Goal: Task Accomplishment & Management: Complete application form

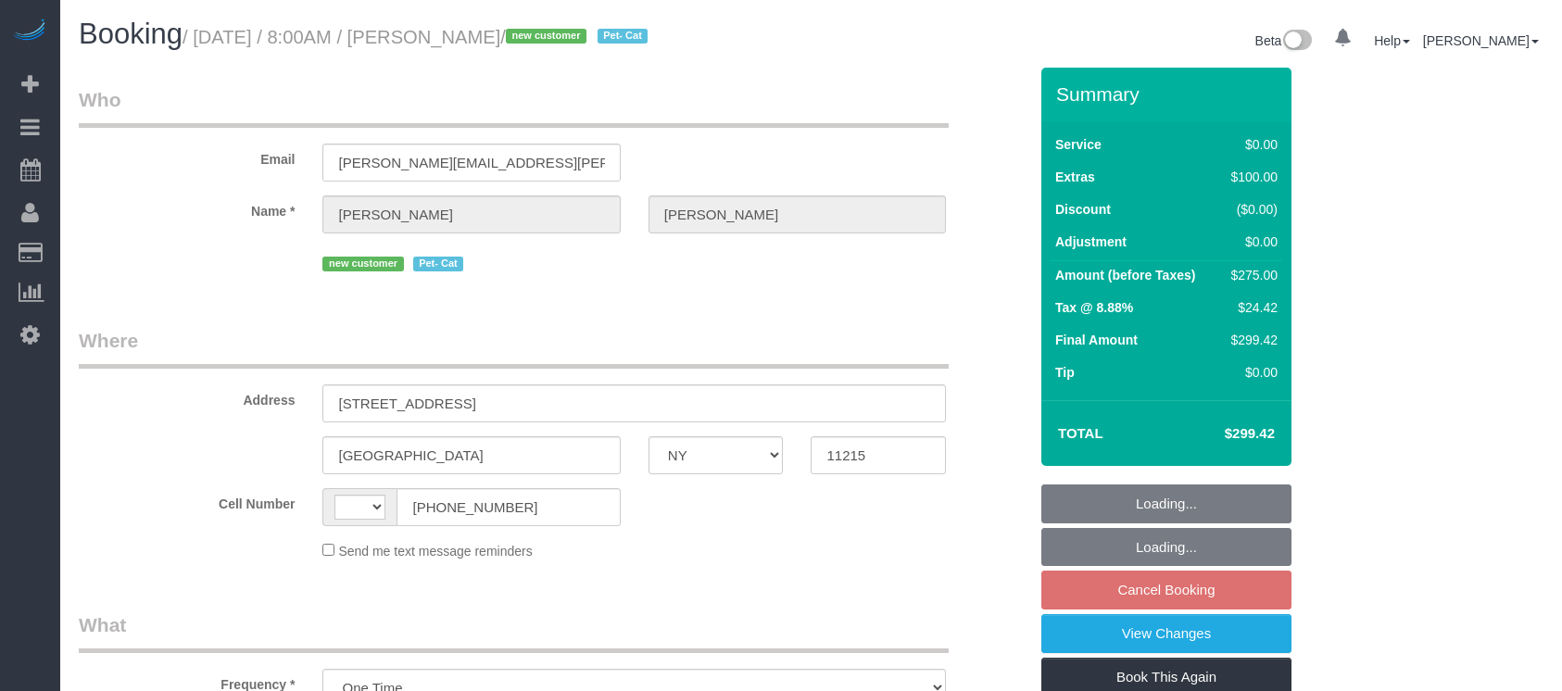
select select "NY"
select select "string:US"
select select "string:stripe-pm_1S2Cv44VGloSiKo7FIBoyhks"
select select "number:56"
select select "number:71"
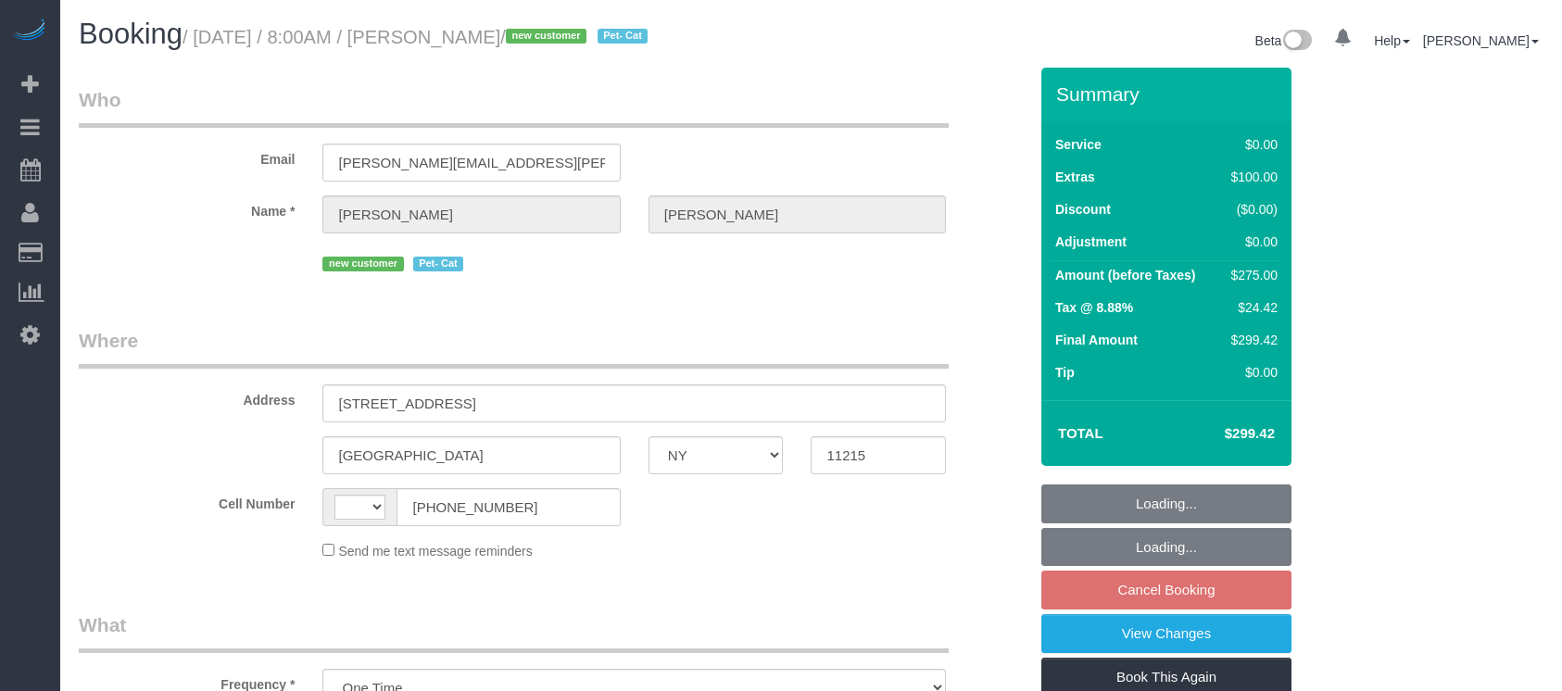
select select "number:14"
select select "number:5"
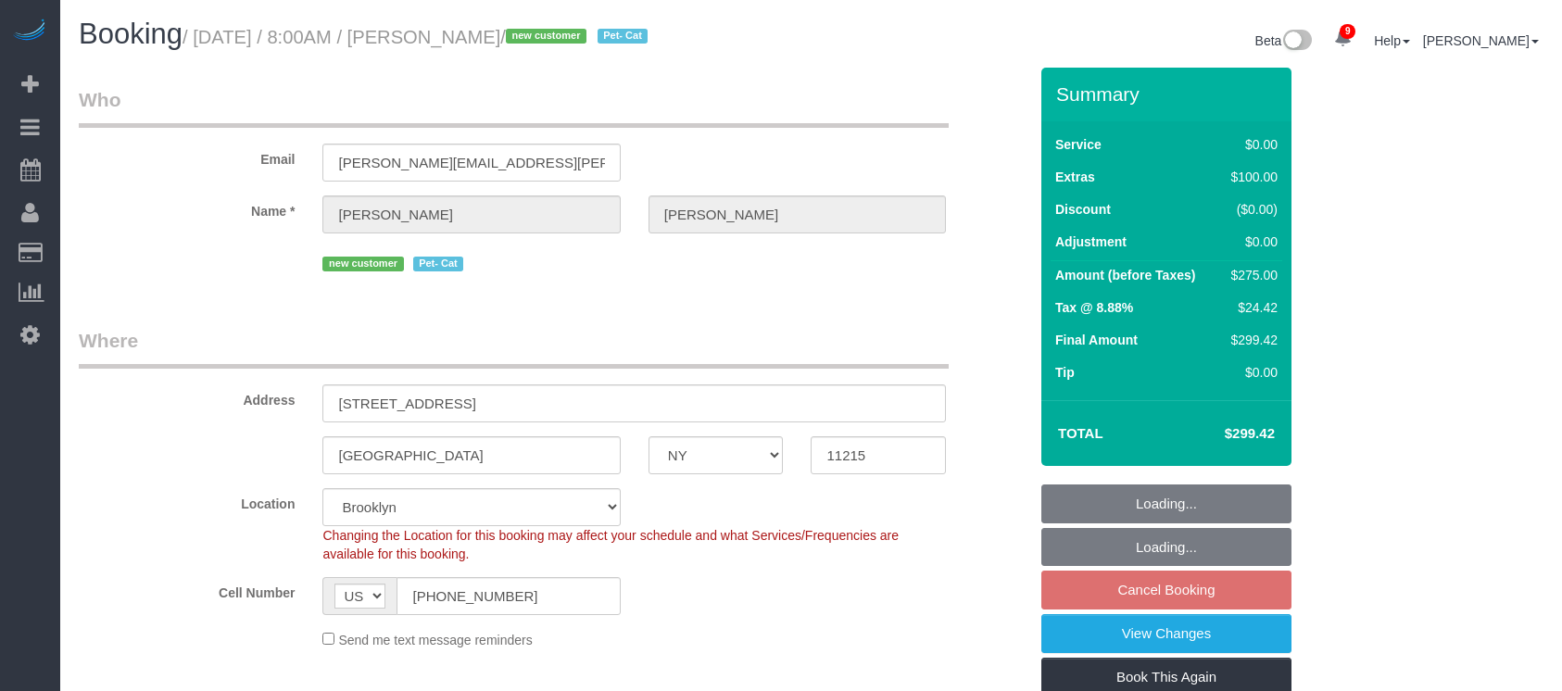
select select "object:1329"
select select "spot1"
select select "2"
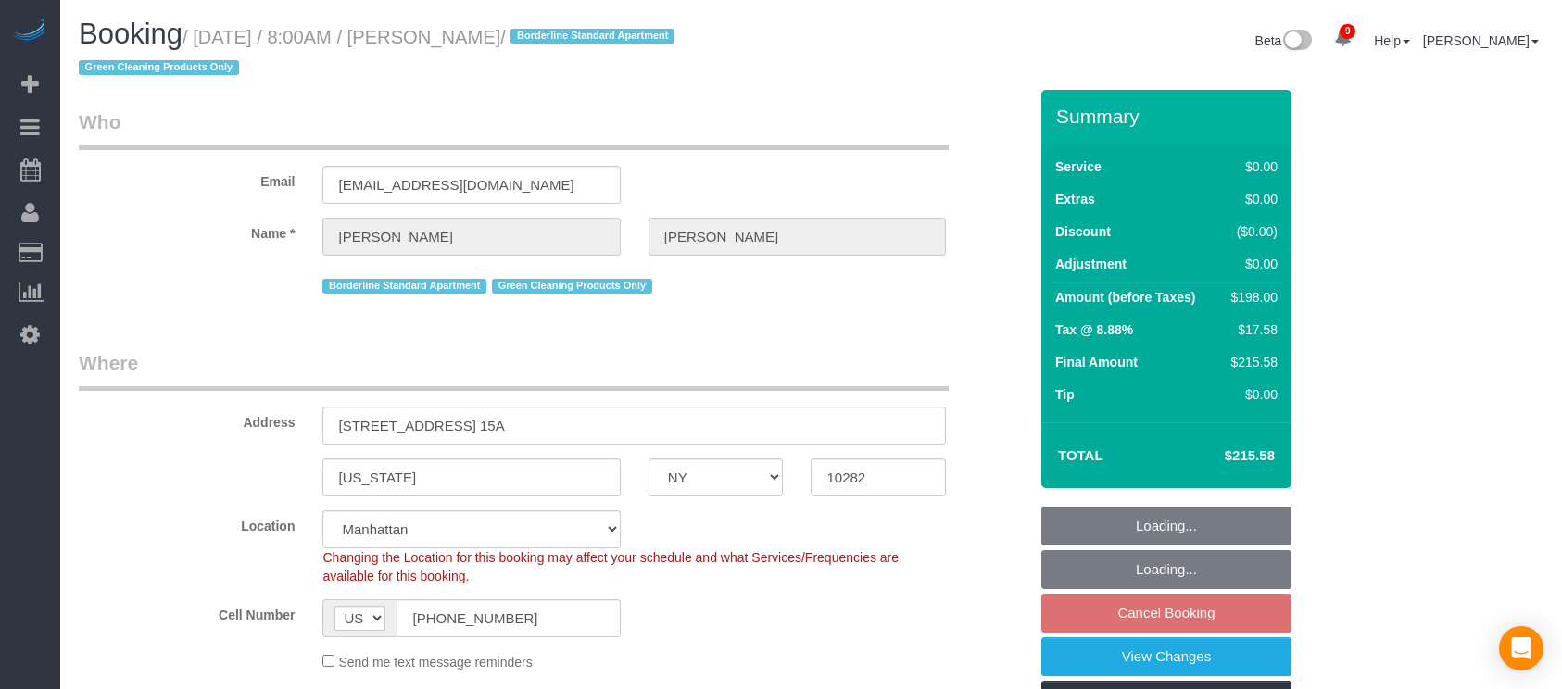
select select "NY"
select select "2"
select select "spot1"
select select "number:56"
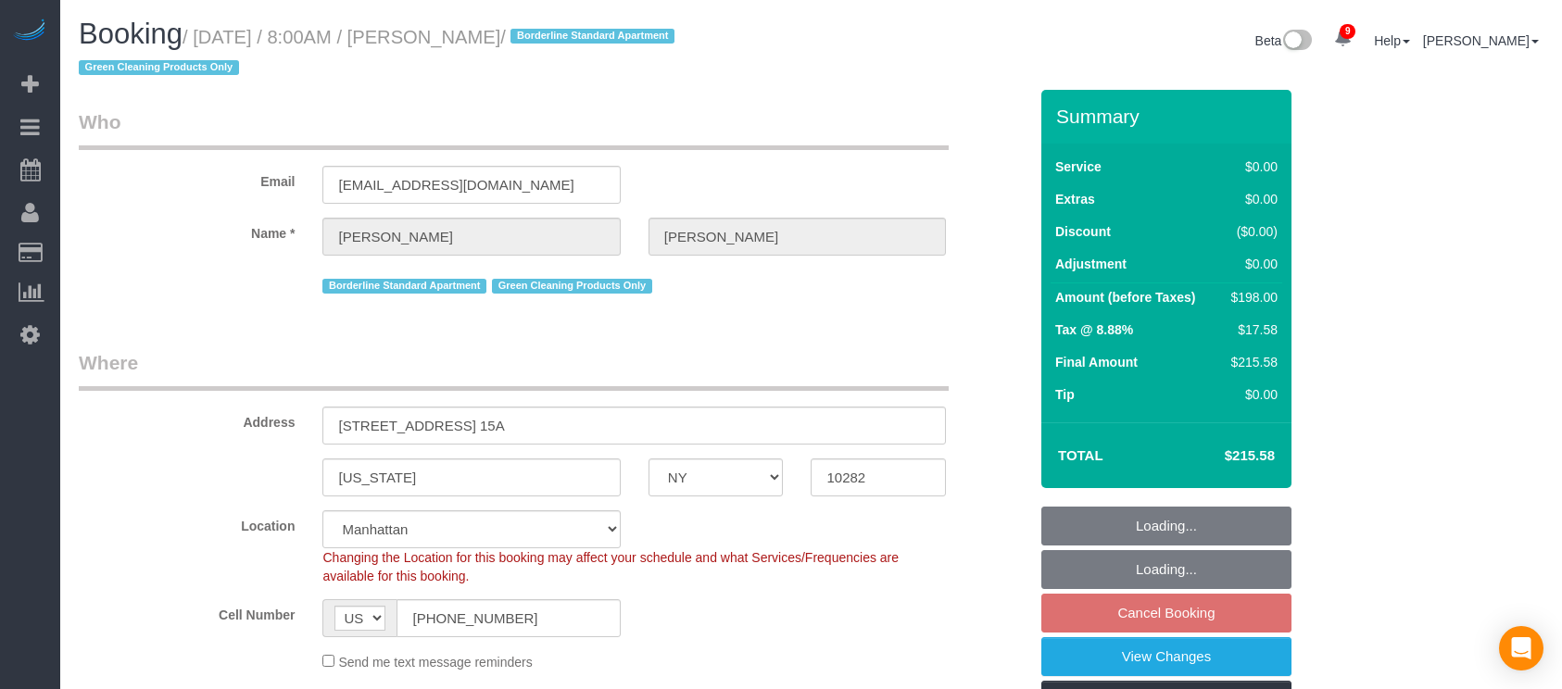
select select "number:72"
select select "number:15"
select select "number:5"
select select "object:1385"
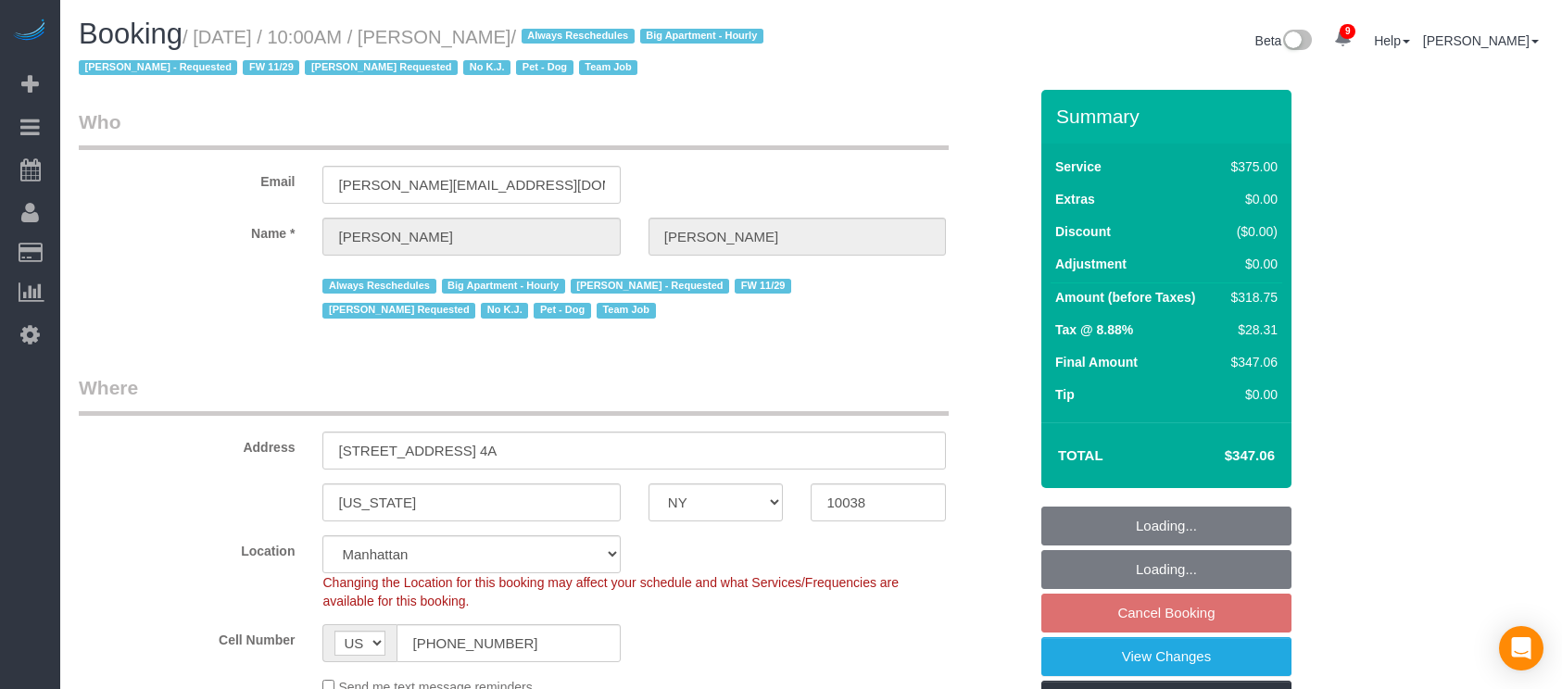
select select "NY"
select select "2"
select select "150"
select select "number:89"
select select "number:90"
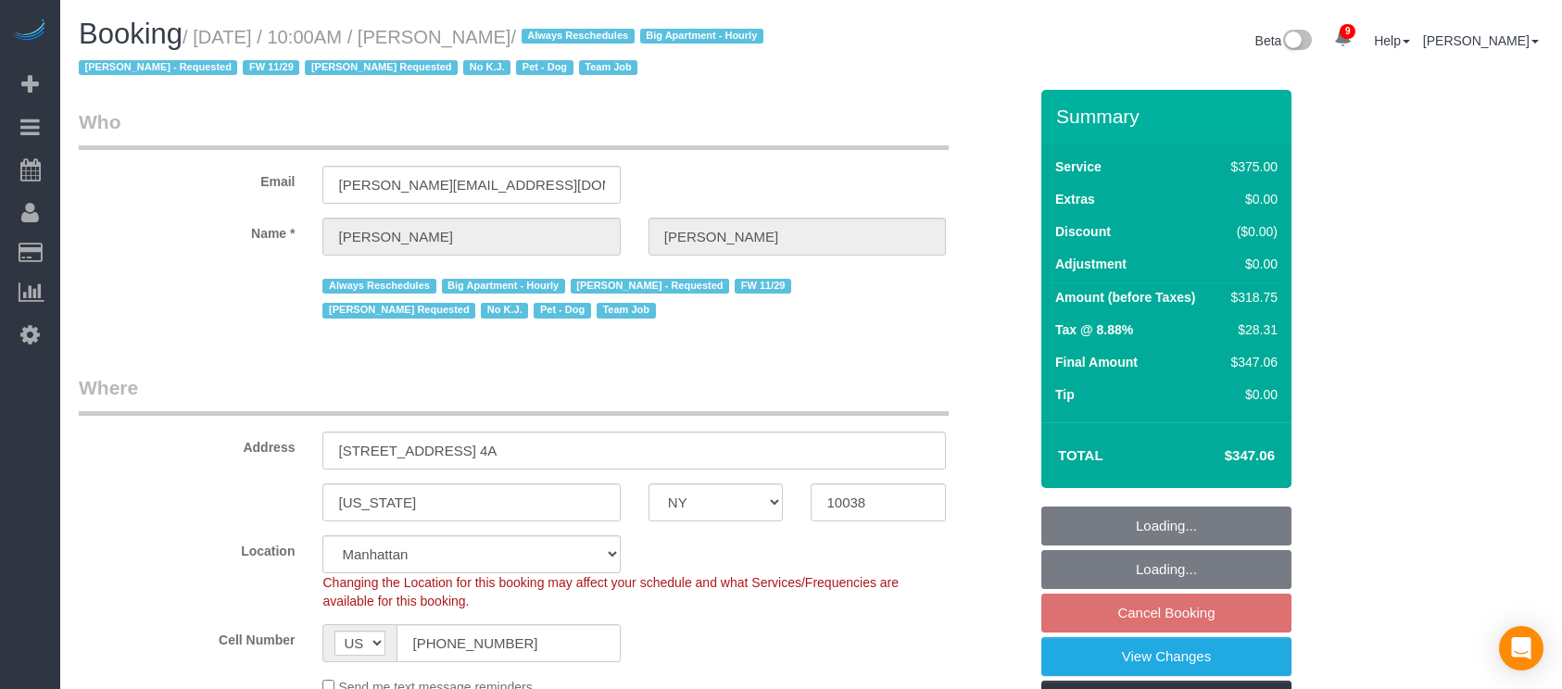
select select "number:13"
select select "number:7"
select select "number:21"
select select "spot3"
